Goal: Information Seeking & Learning: Check status

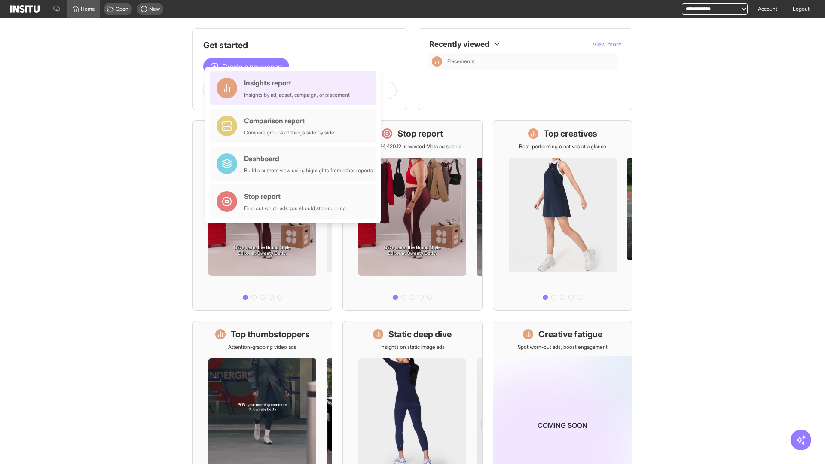
click at [295, 88] on div "Insights report Insights by ad, adset, campaign, or placement" at bounding box center [297, 88] width 106 height 21
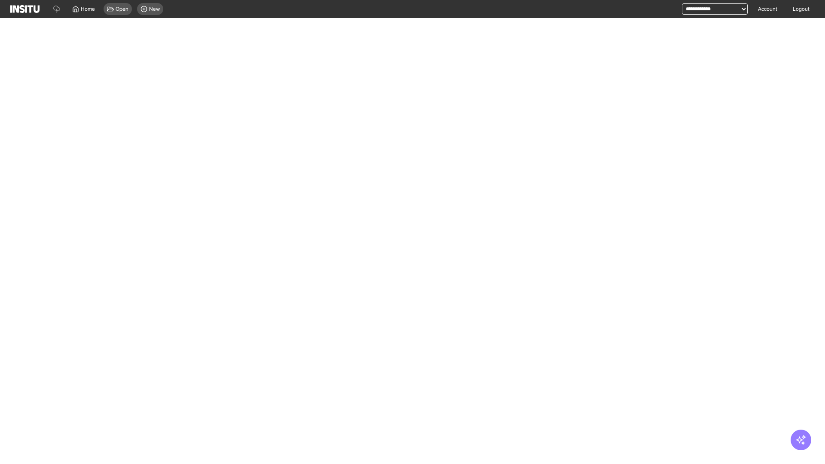
select select "**"
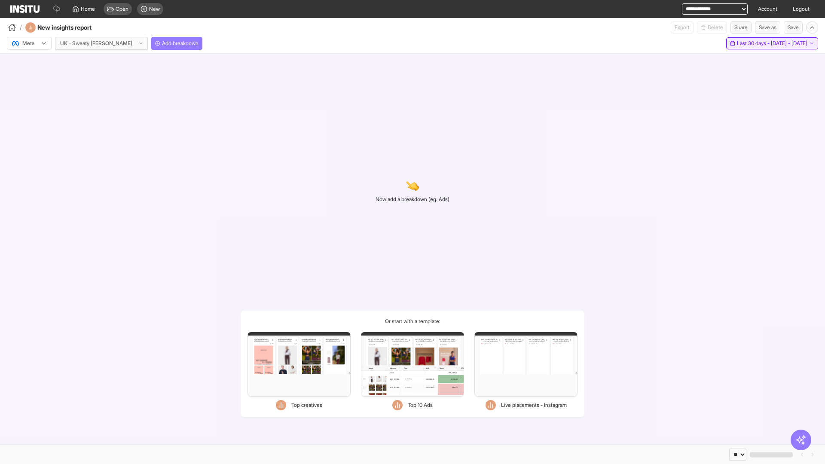
click at [755, 43] on span "Last 30 days - [DATE] - [DATE]" at bounding box center [772, 43] width 70 height 7
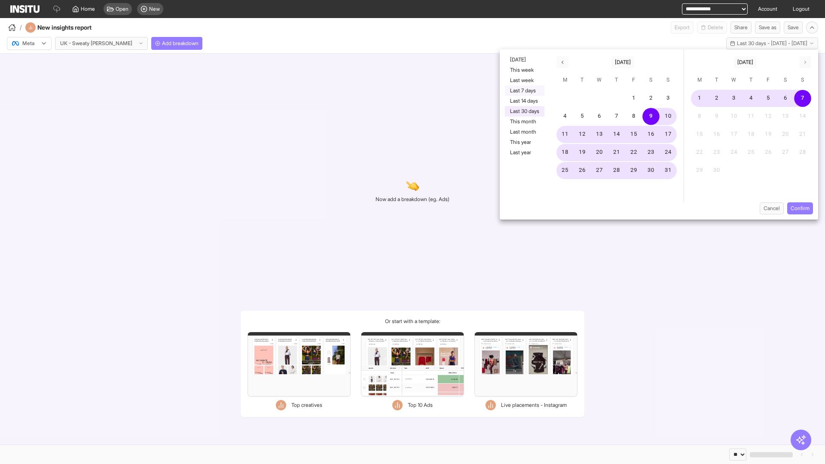
click at [524, 91] on button "Last 7 days" at bounding box center [525, 90] width 40 height 10
